Goal: Task Accomplishment & Management: Use online tool/utility

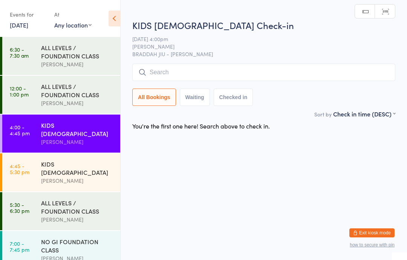
click at [367, 69] on input "search" at bounding box center [263, 72] width 263 height 17
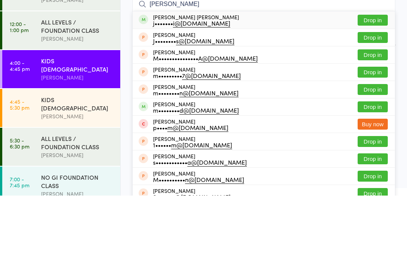
type input "[PERSON_NAME]"
click at [370, 79] on button "Drop in" at bounding box center [372, 84] width 30 height 11
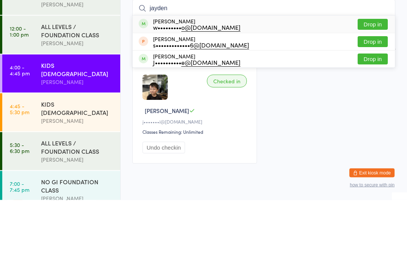
type input "jayden"
click at [376, 79] on button "Drop in" at bounding box center [372, 84] width 30 height 11
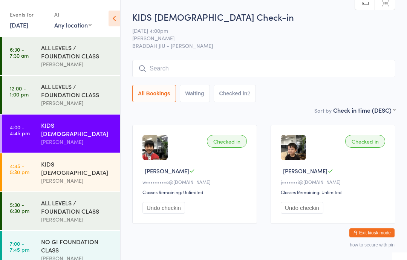
click at [90, 164] on div "KIDS [DEMOGRAPHIC_DATA]" at bounding box center [77, 168] width 73 height 17
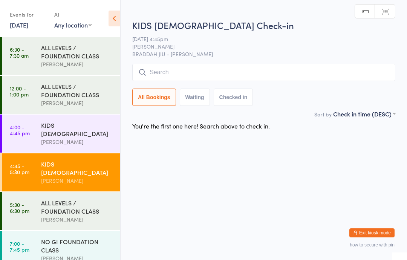
click at [190, 72] on input "search" at bounding box center [263, 72] width 263 height 17
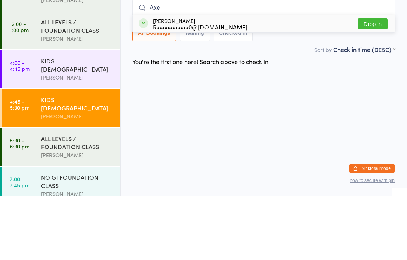
type input "Axe"
click at [367, 83] on button "Drop in" at bounding box center [372, 88] width 30 height 11
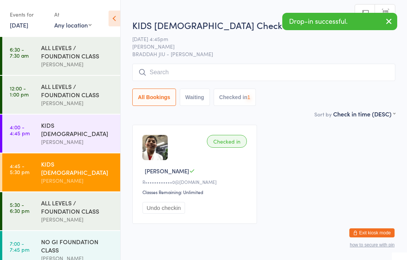
click at [228, 77] on input "search" at bounding box center [263, 72] width 263 height 17
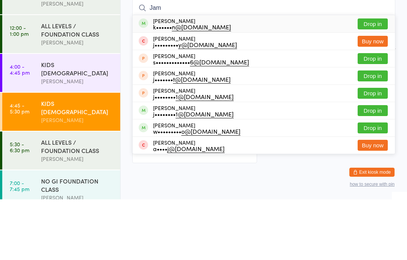
type input "Jam"
click at [372, 79] on button "Drop in" at bounding box center [372, 84] width 30 height 11
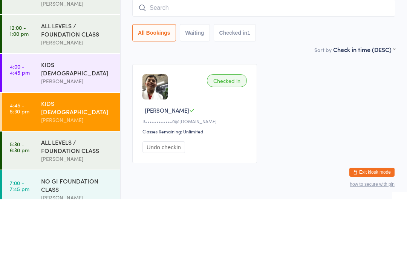
scroll to position [25, 0]
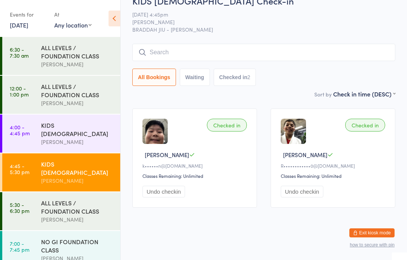
click at [34, 133] on link "4:00 - 4:45 pm KIDS [DEMOGRAPHIC_DATA] [PERSON_NAME]" at bounding box center [61, 133] width 118 height 38
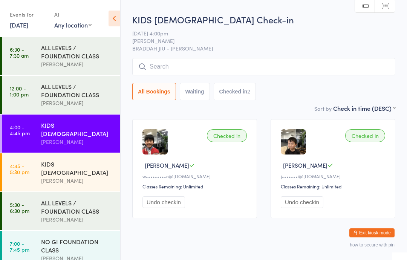
scroll to position [25, 0]
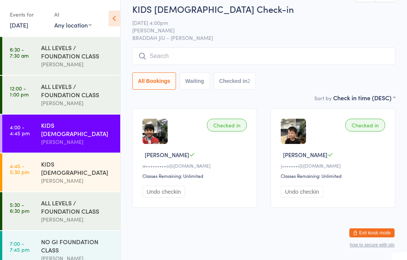
click at [186, 47] on input "search" at bounding box center [263, 55] width 263 height 17
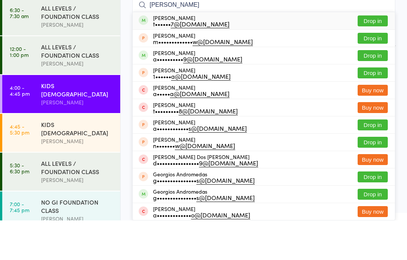
type input "[PERSON_NAME]"
click at [373, 55] on button "Drop in" at bounding box center [372, 60] width 30 height 11
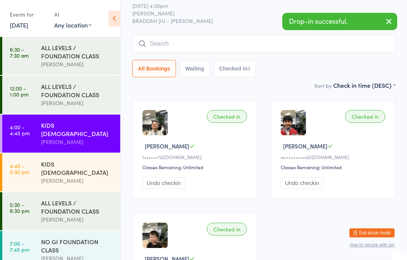
click at [41, 101] on link "12:00 - 1:00 pm ALL LEVELS / FOUNDATION CLASS [PERSON_NAME]" at bounding box center [61, 95] width 118 height 38
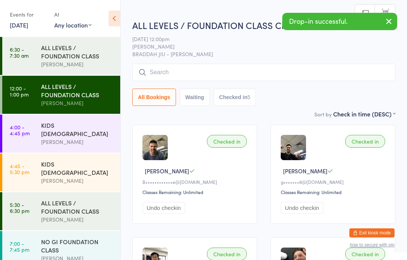
click at [35, 130] on link "4:00 - 4:45 pm KIDS [DEMOGRAPHIC_DATA] [PERSON_NAME]" at bounding box center [61, 133] width 118 height 38
